Goal: Information Seeking & Learning: Learn about a topic

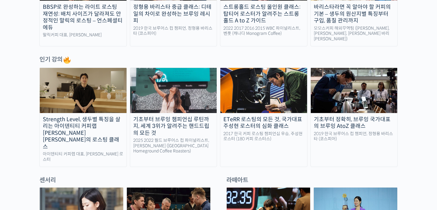
scroll to position [281, 0]
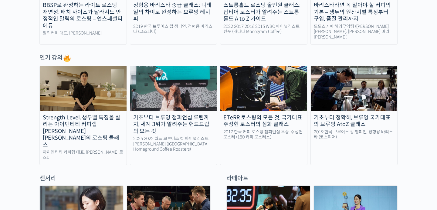
click at [171, 119] on div "기초부터 브루잉 챔피언십 루틴까지, 세계 3위가 알려주는 핸드드립의 모든 것" at bounding box center [173, 124] width 87 height 21
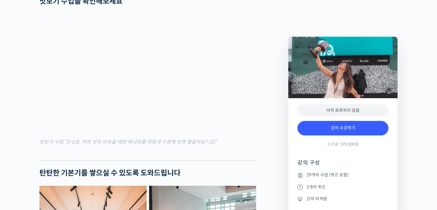
scroll to position [675, 0]
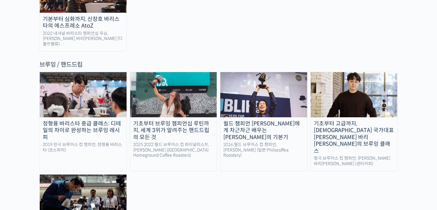
scroll to position [1000, 0]
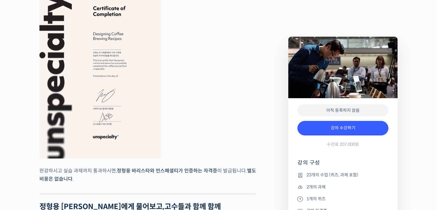
scroll to position [2248, 0]
